Goal: Task Accomplishment & Management: Manage account settings

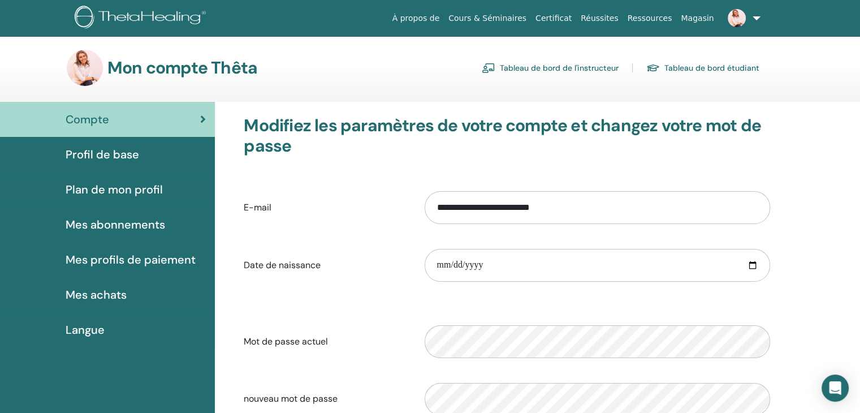
click at [528, 71] on link "Tableau de bord de l'instructeur" at bounding box center [550, 68] width 137 height 18
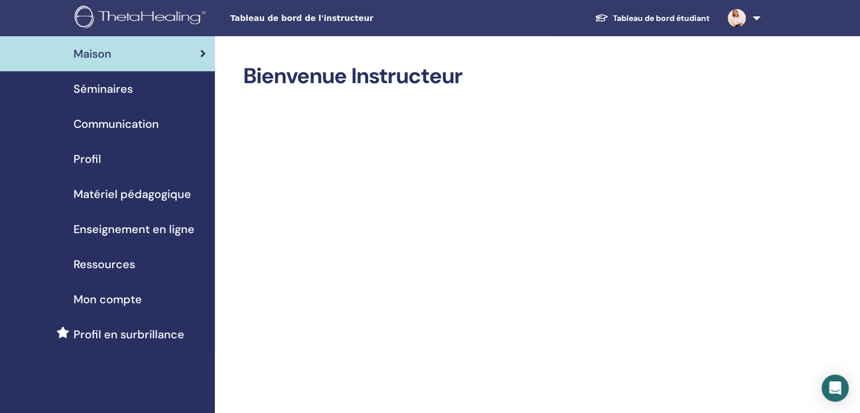
click at [140, 89] on div "Séminaires" at bounding box center [107, 88] width 197 height 17
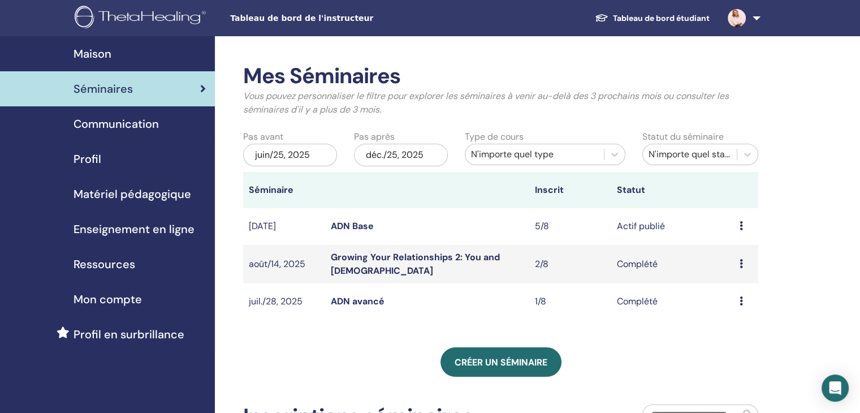
click at [366, 227] on link "ADN Base" at bounding box center [352, 226] width 43 height 12
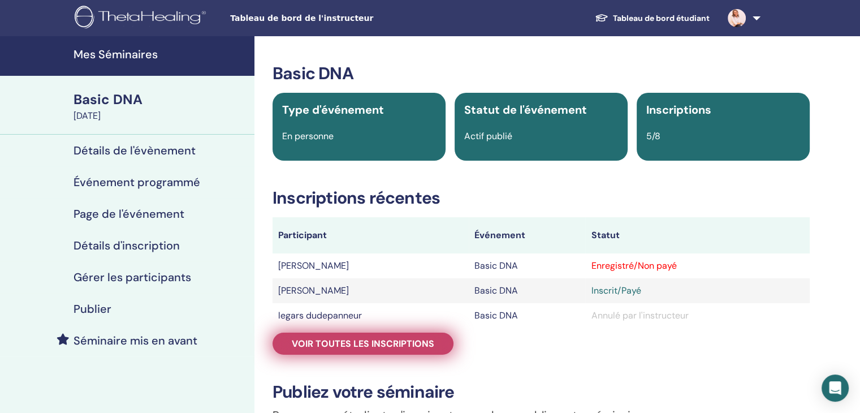
click at [409, 345] on span "Voir toutes les inscriptions" at bounding box center [363, 344] width 142 height 12
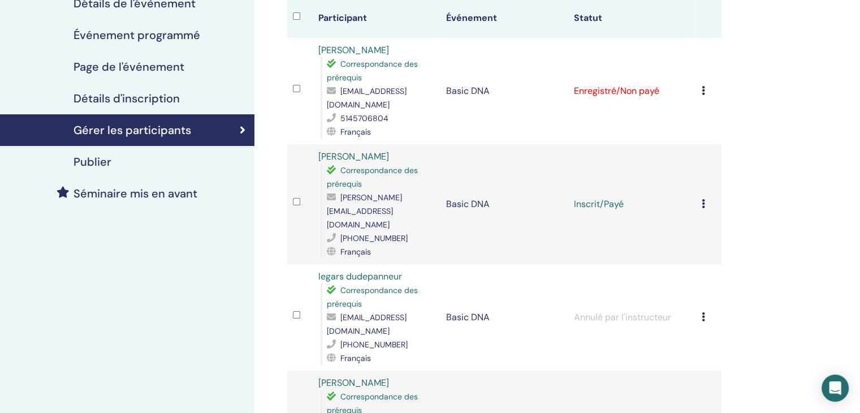
scroll to position [145, 0]
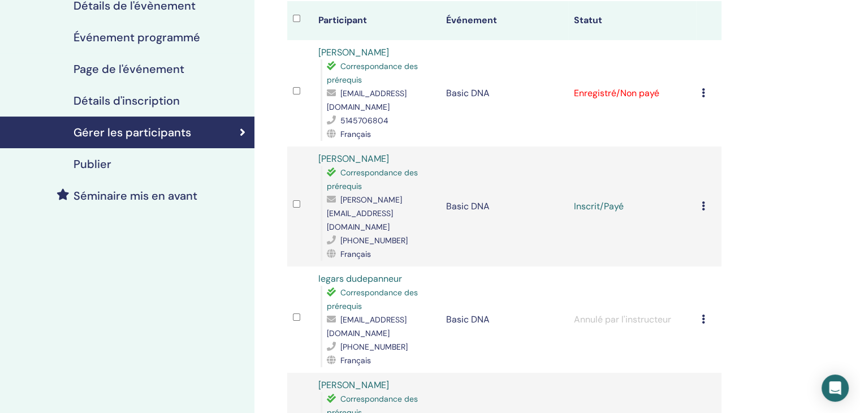
click at [703, 88] on icon at bounding box center [703, 92] width 3 height 9
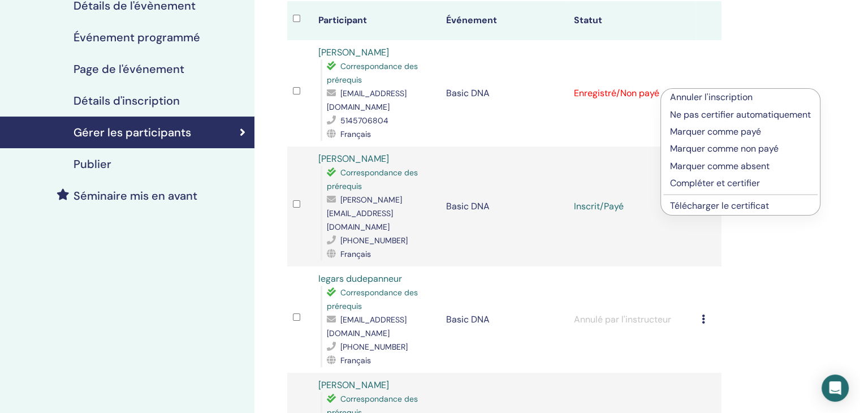
click at [706, 132] on p "Marquer comme payé" at bounding box center [740, 132] width 141 height 14
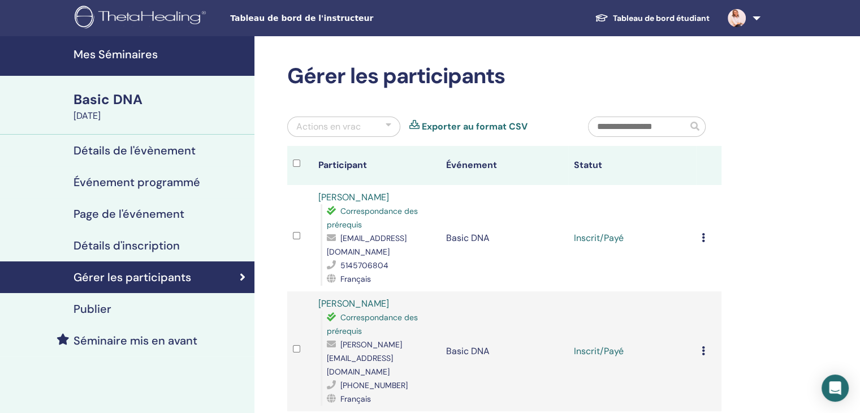
click at [102, 313] on h4 "Publier" at bounding box center [92, 309] width 38 height 14
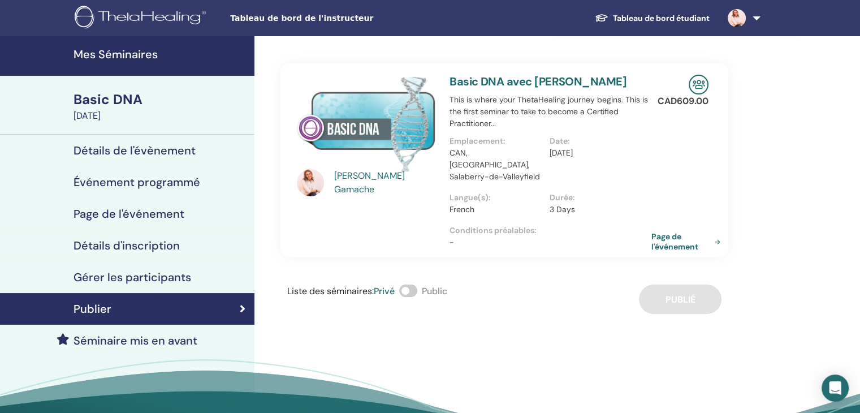
click at [674, 234] on link "Page de l'événement" at bounding box center [687, 241] width 73 height 20
